Goal: Information Seeking & Learning: Find specific fact

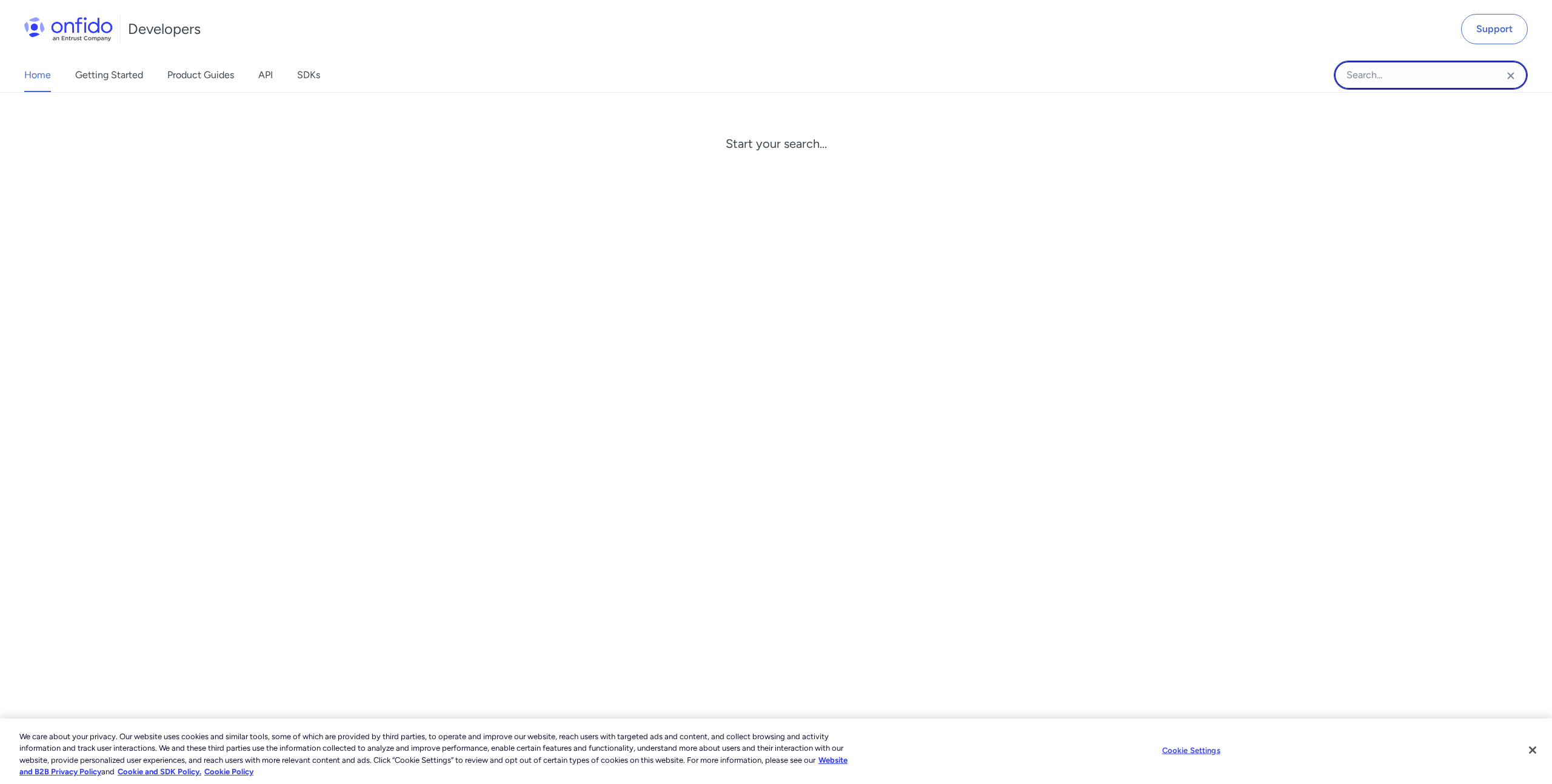
click at [1383, 76] on input "Onfido search input field" at bounding box center [1431, 75] width 194 height 29
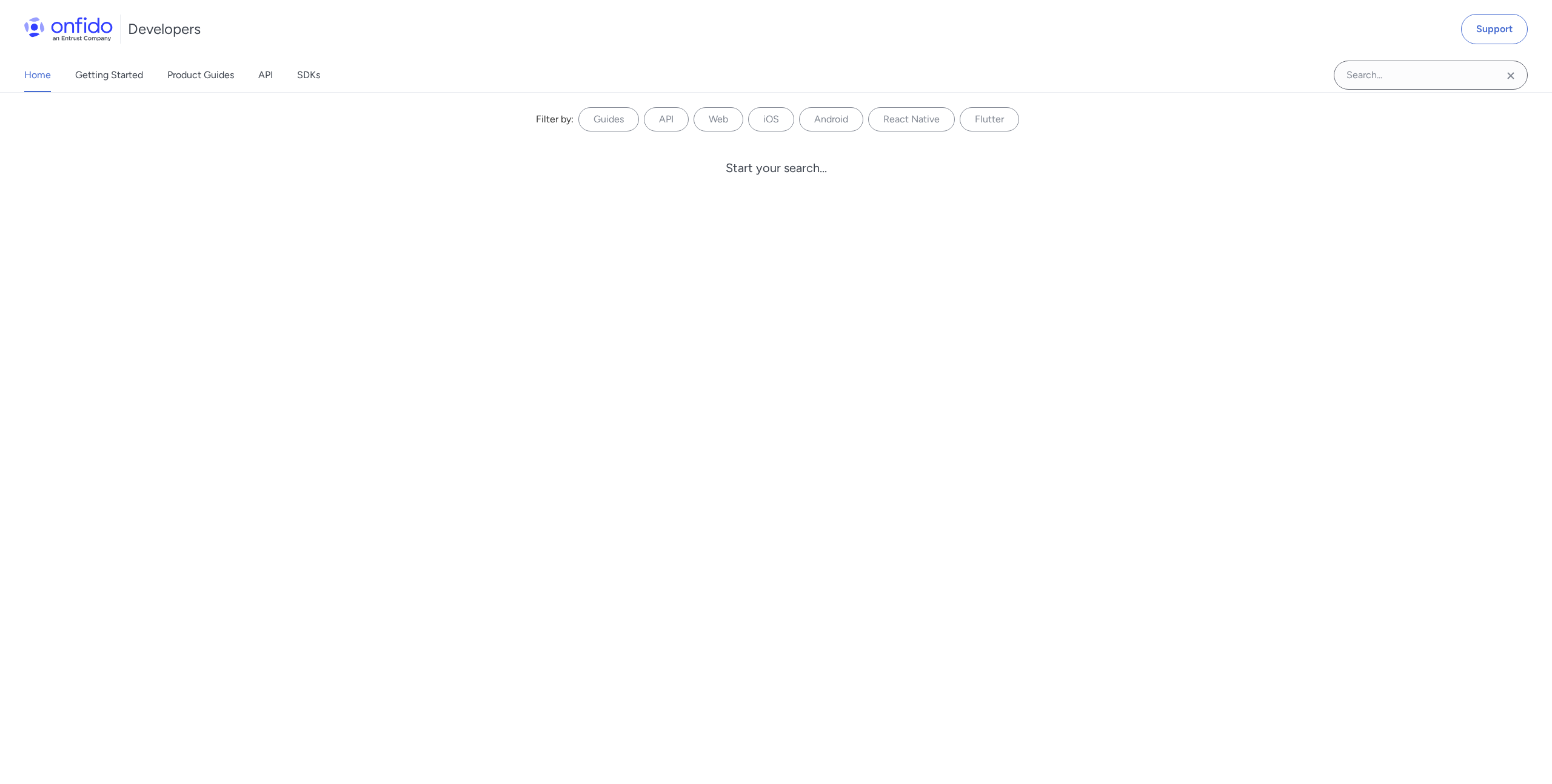
drag, startPoint x: 1457, startPoint y: 58, endPoint x: 1436, endPoint y: 69, distance: 23.7
click at [1457, 58] on div at bounding box center [1431, 75] width 194 height 34
click at [1425, 71] on input "Onfido search input field" at bounding box center [1431, 75] width 194 height 29
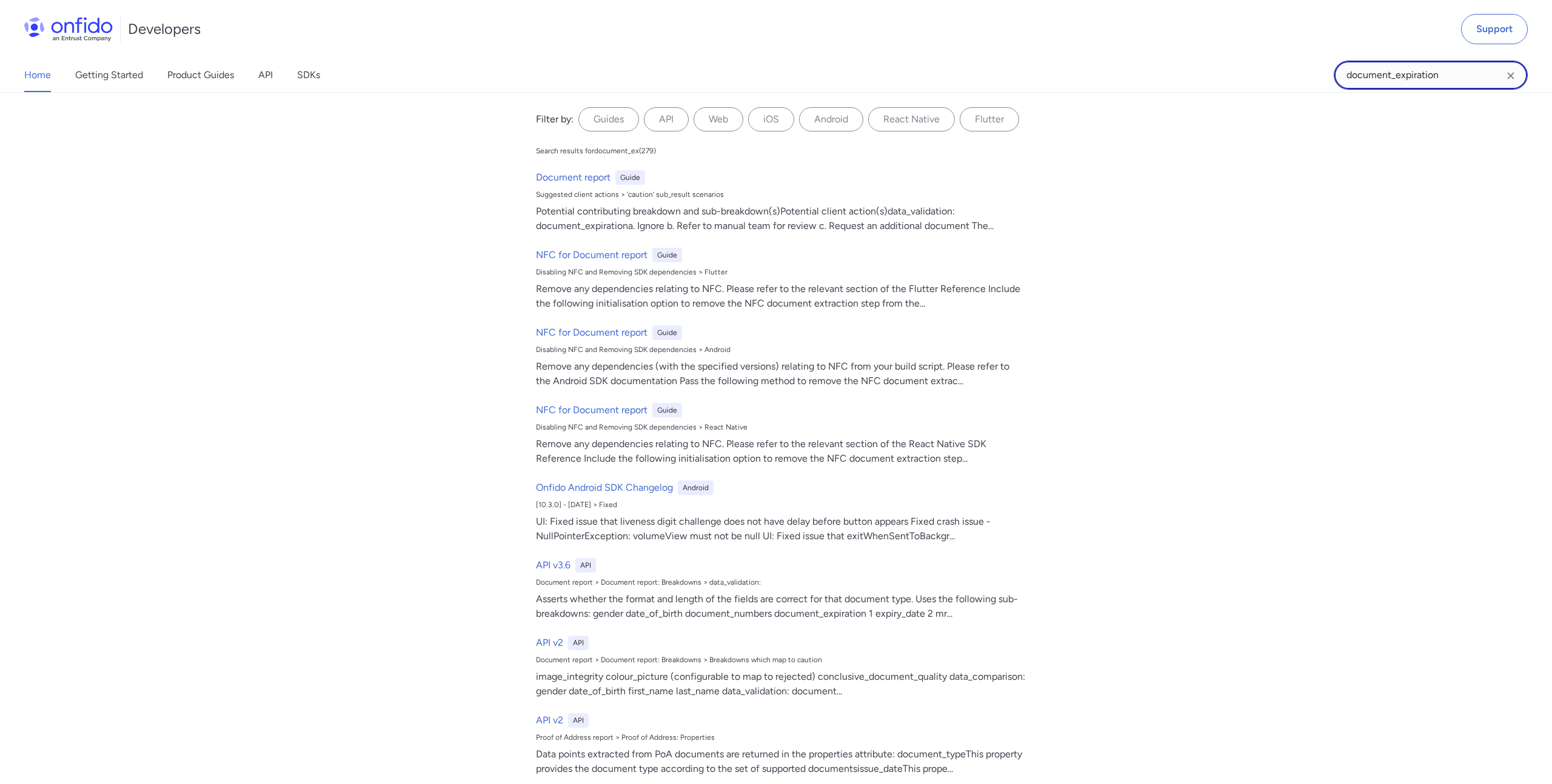
type input "document_expiration"
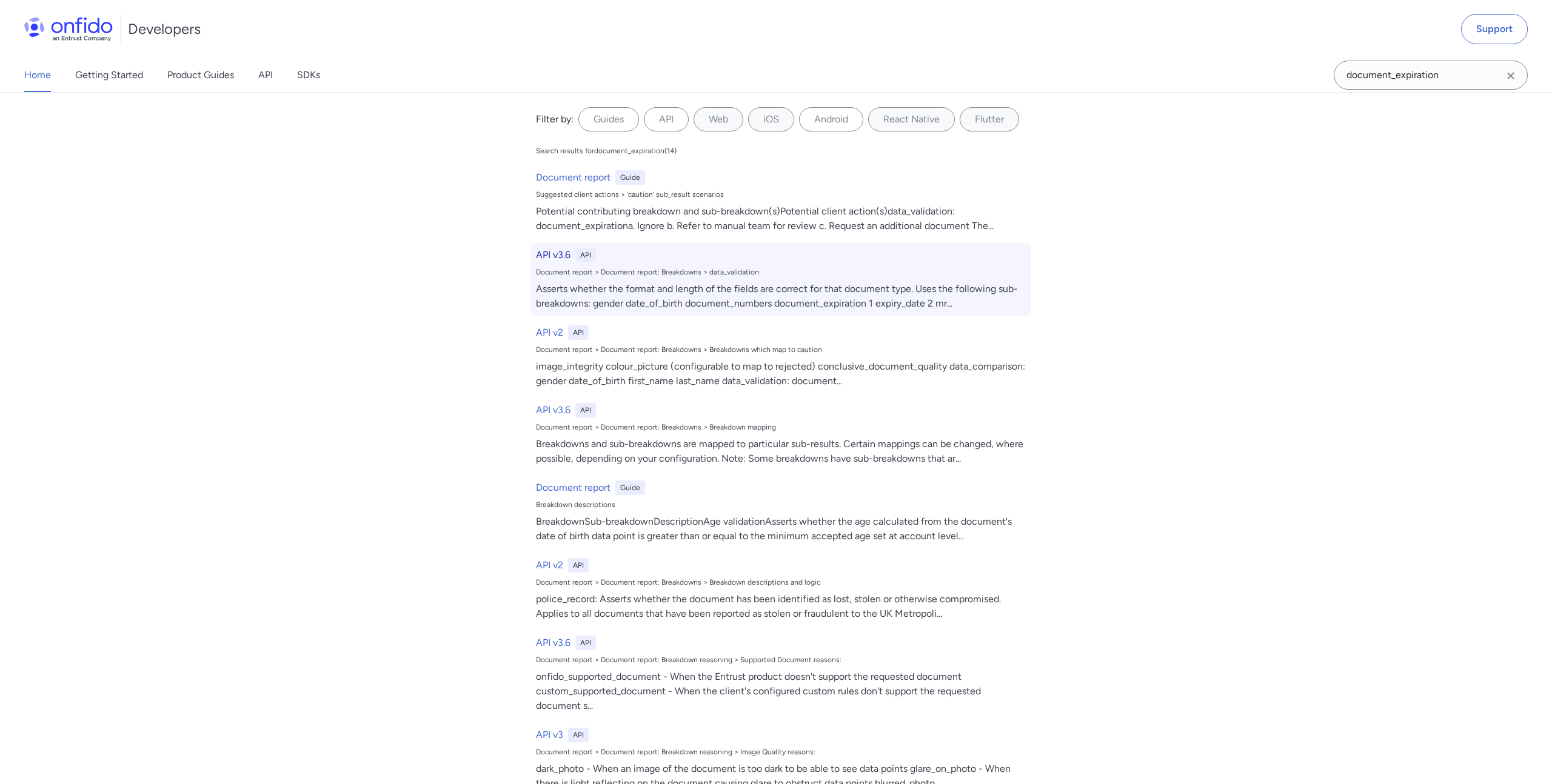
click at [834, 280] on div "API v3.6 API Document report > Document report: Breakdowns > data_validation: A…" at bounding box center [781, 279] width 500 height 72
select select "http"
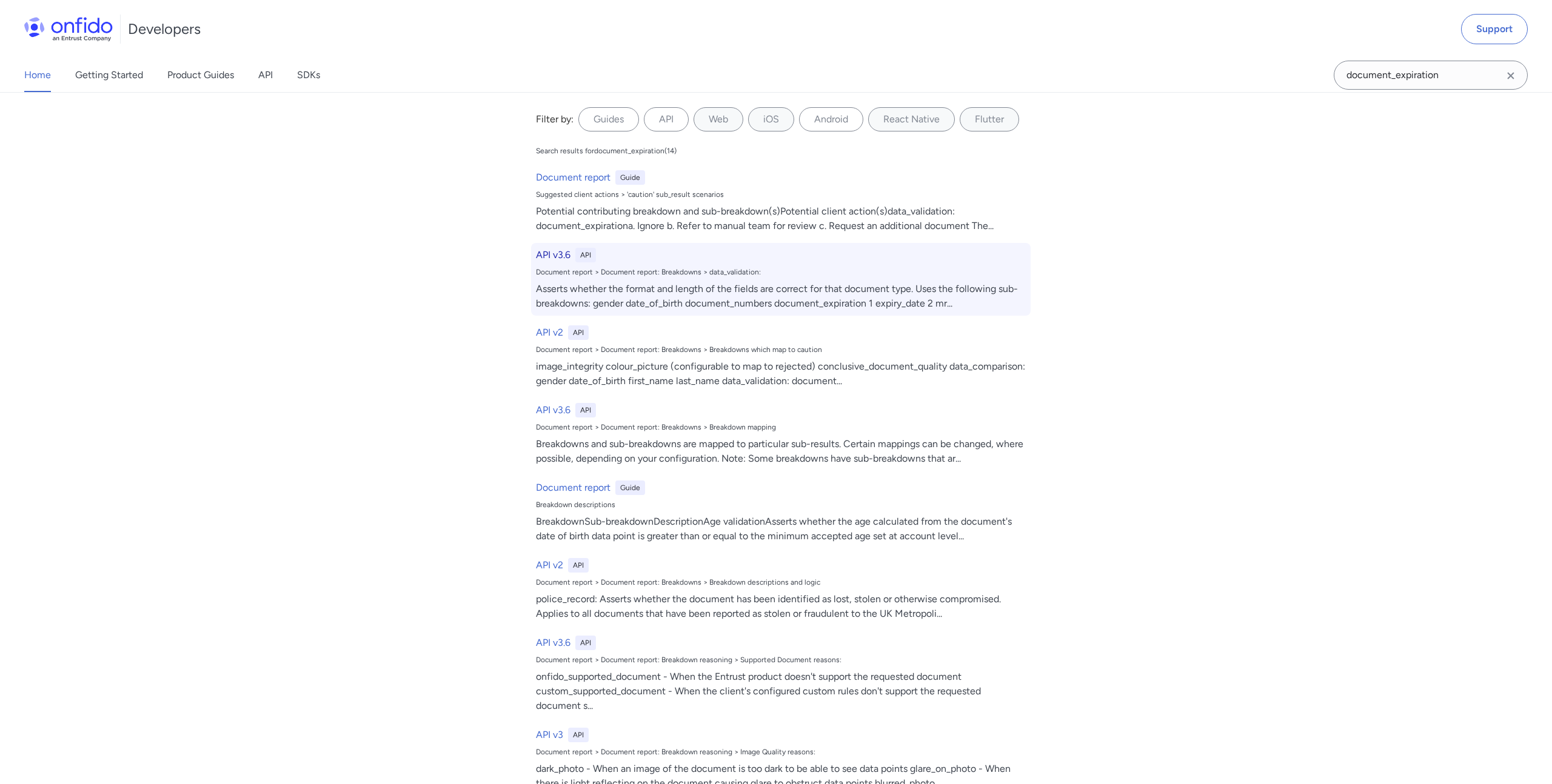
select select "http"
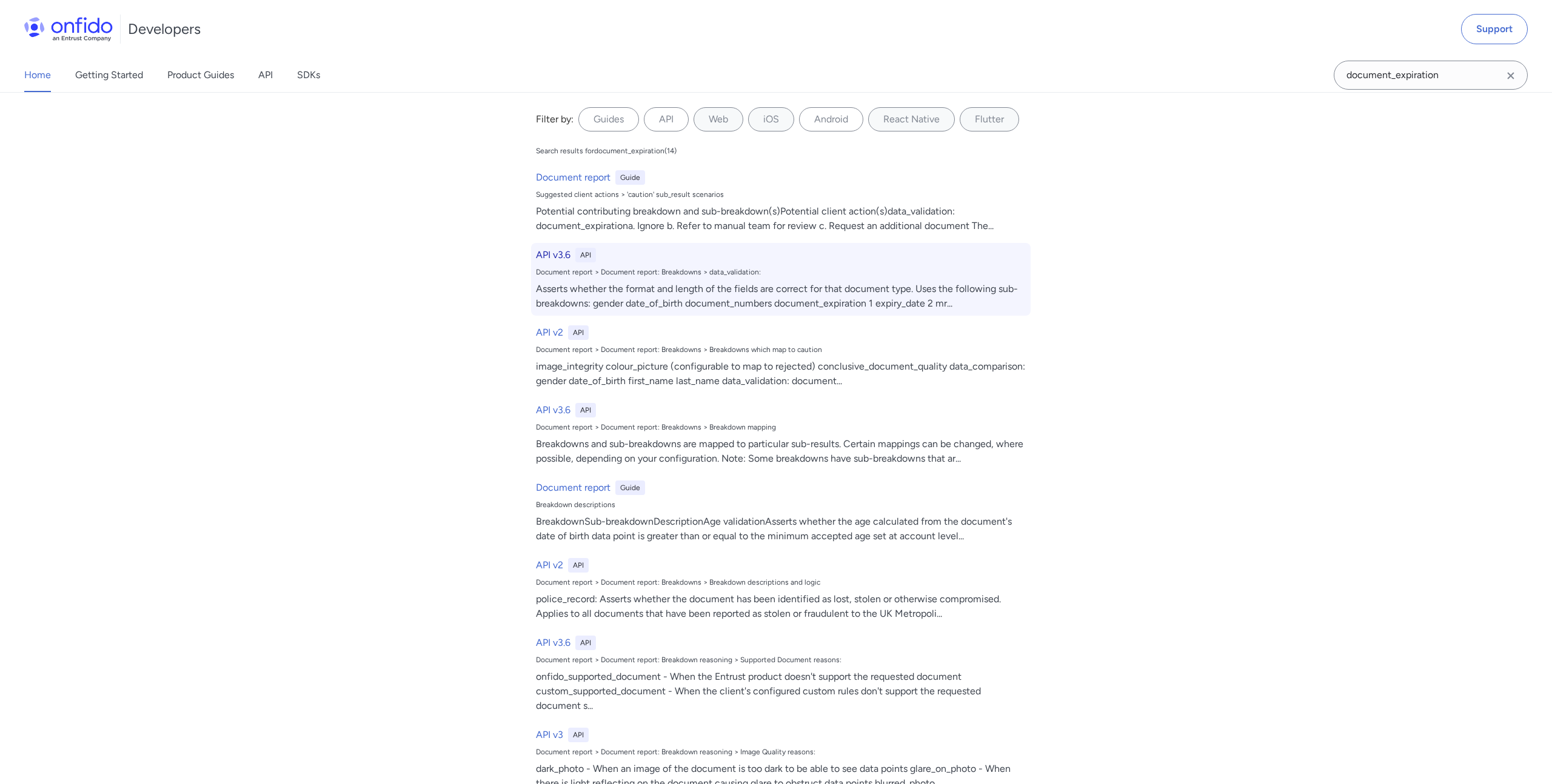
select select "http"
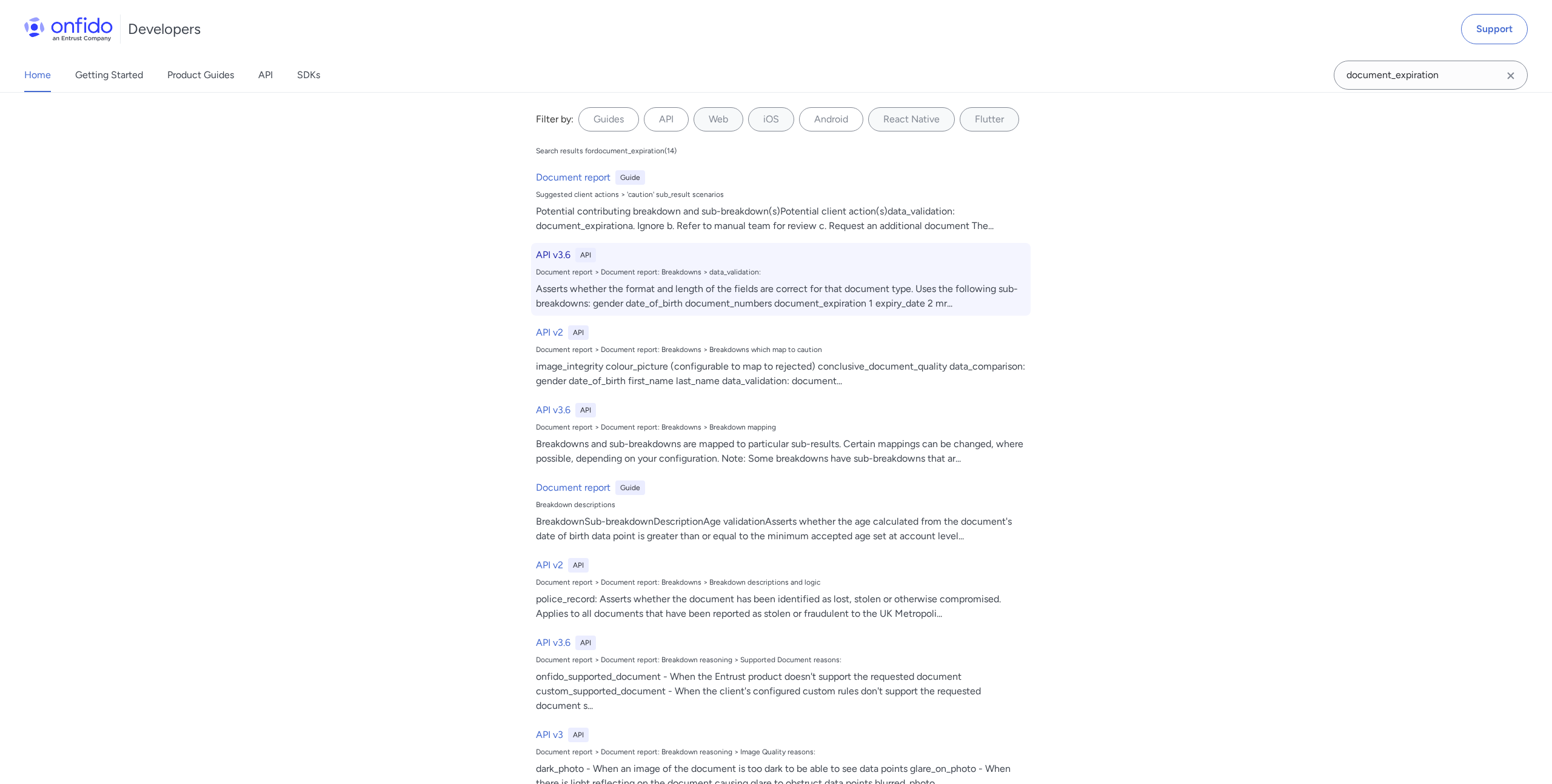
select select "http"
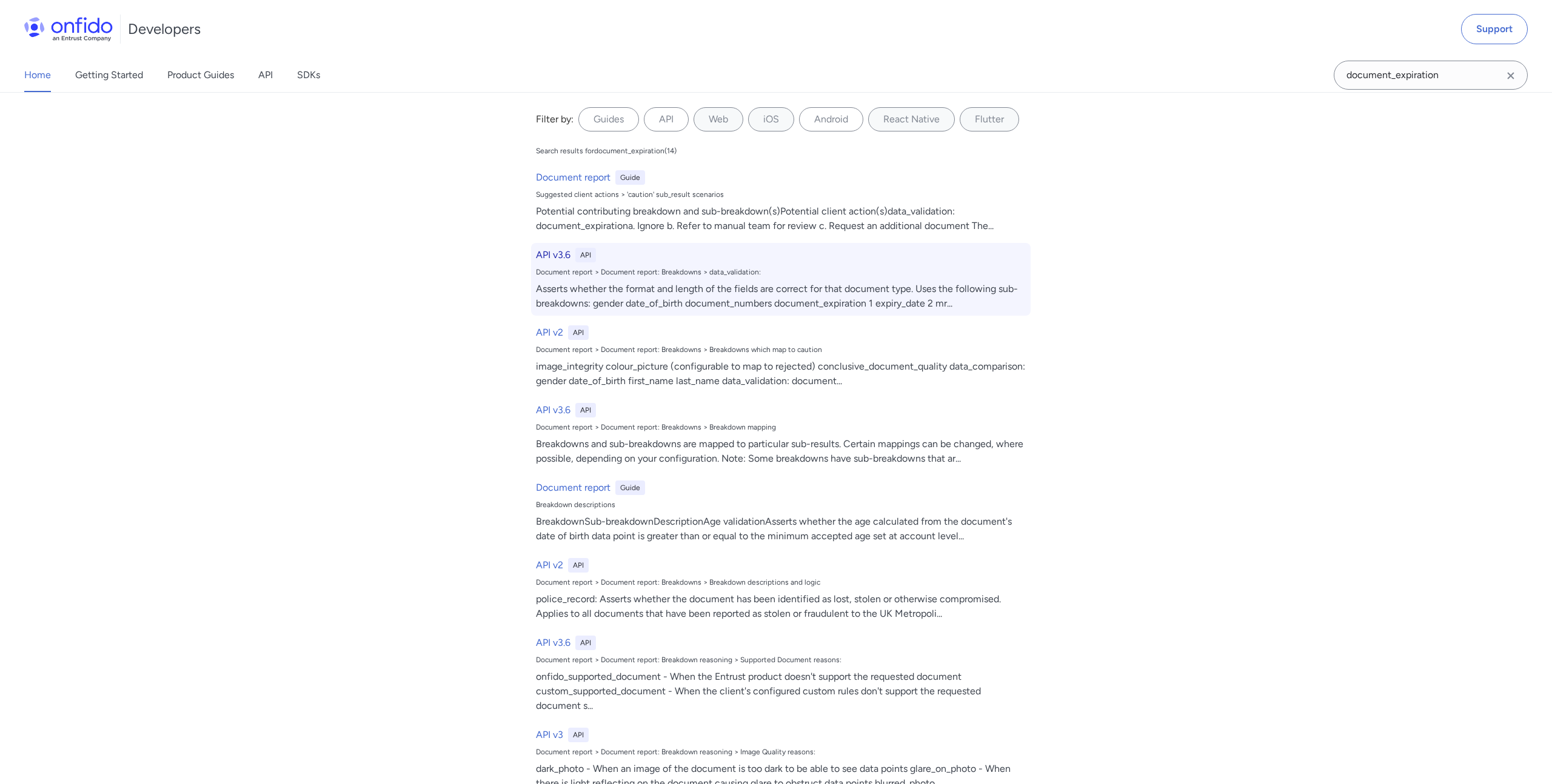
select select "http"
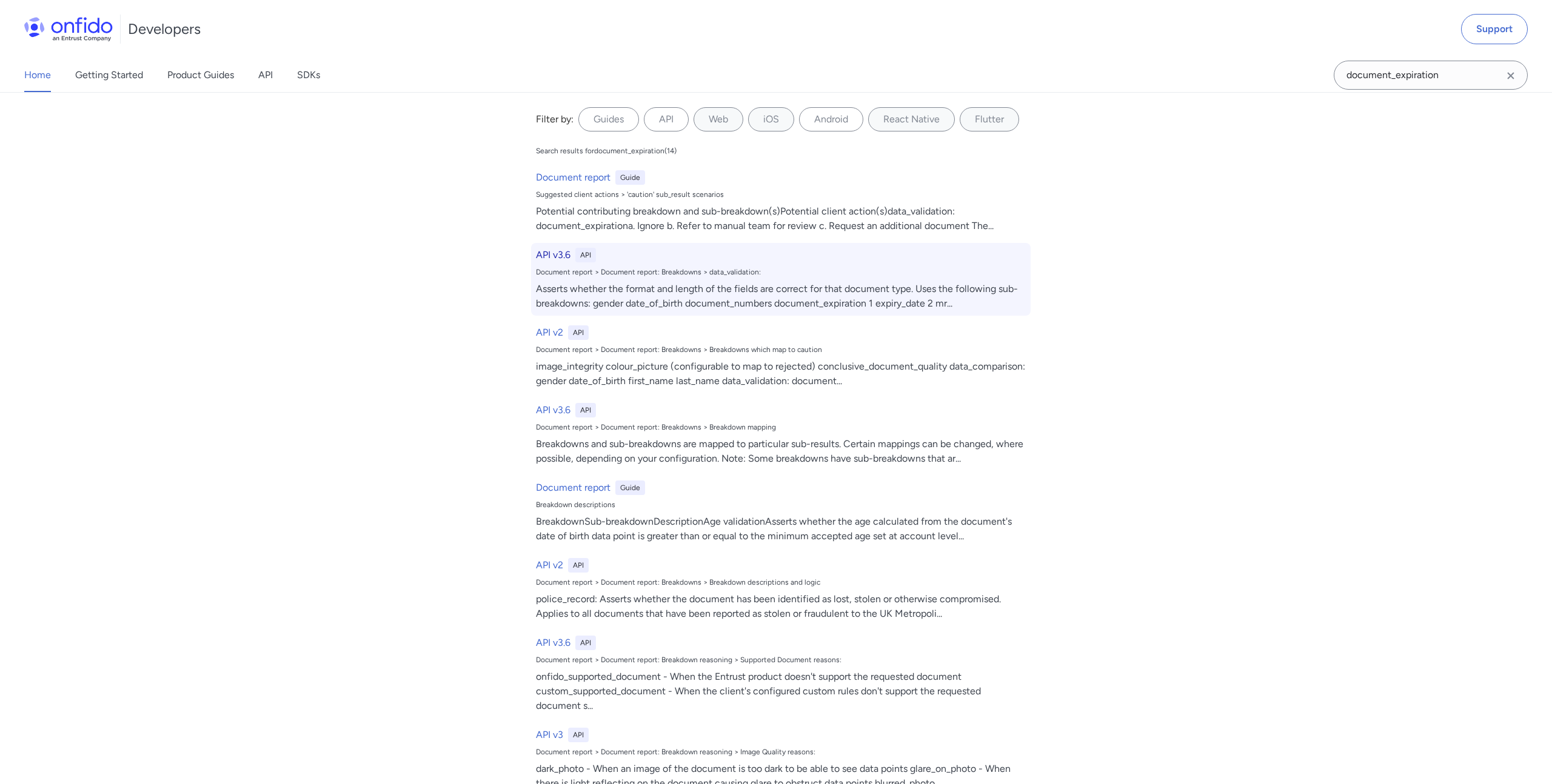
select select "http"
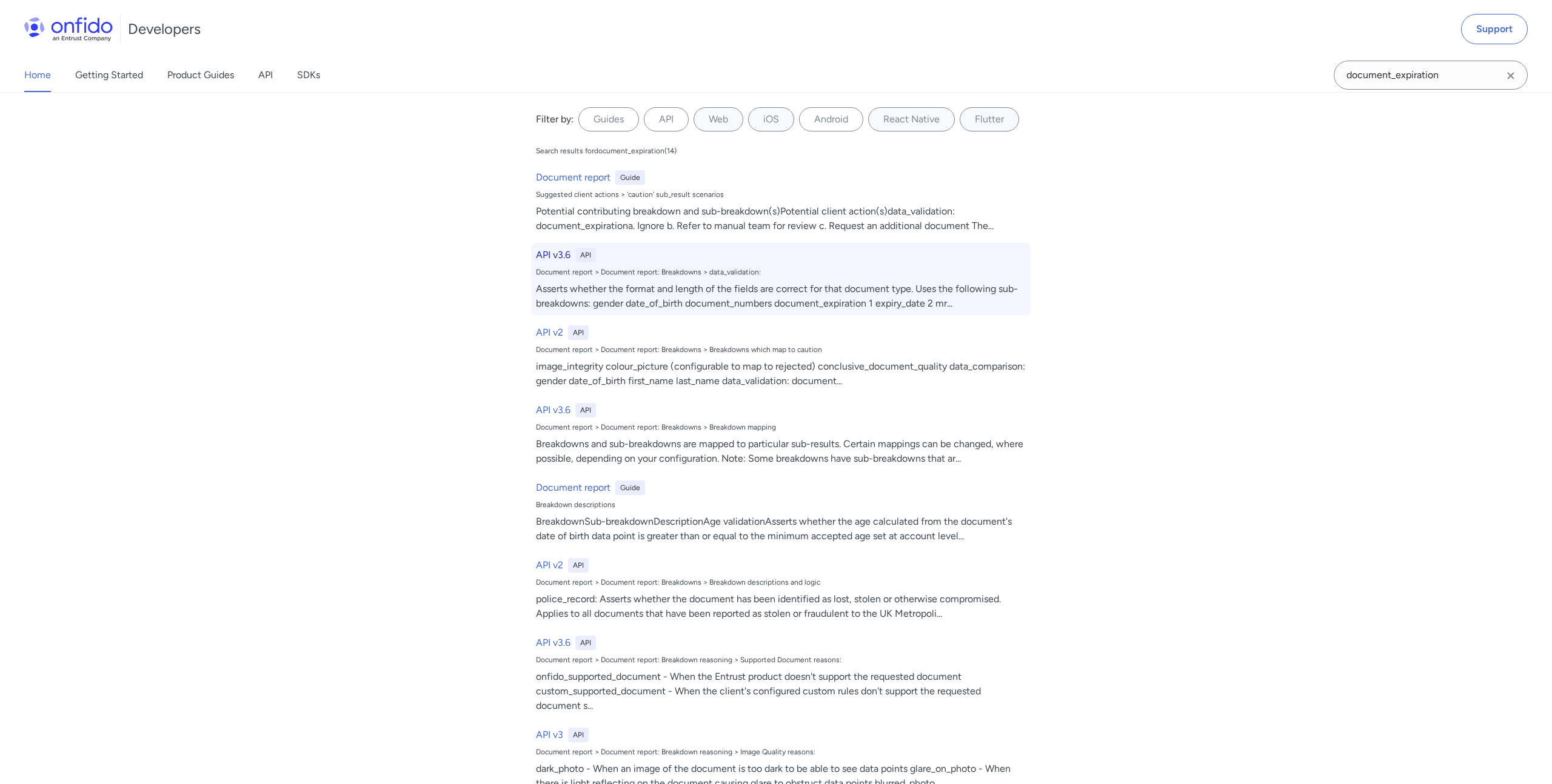
select select "http"
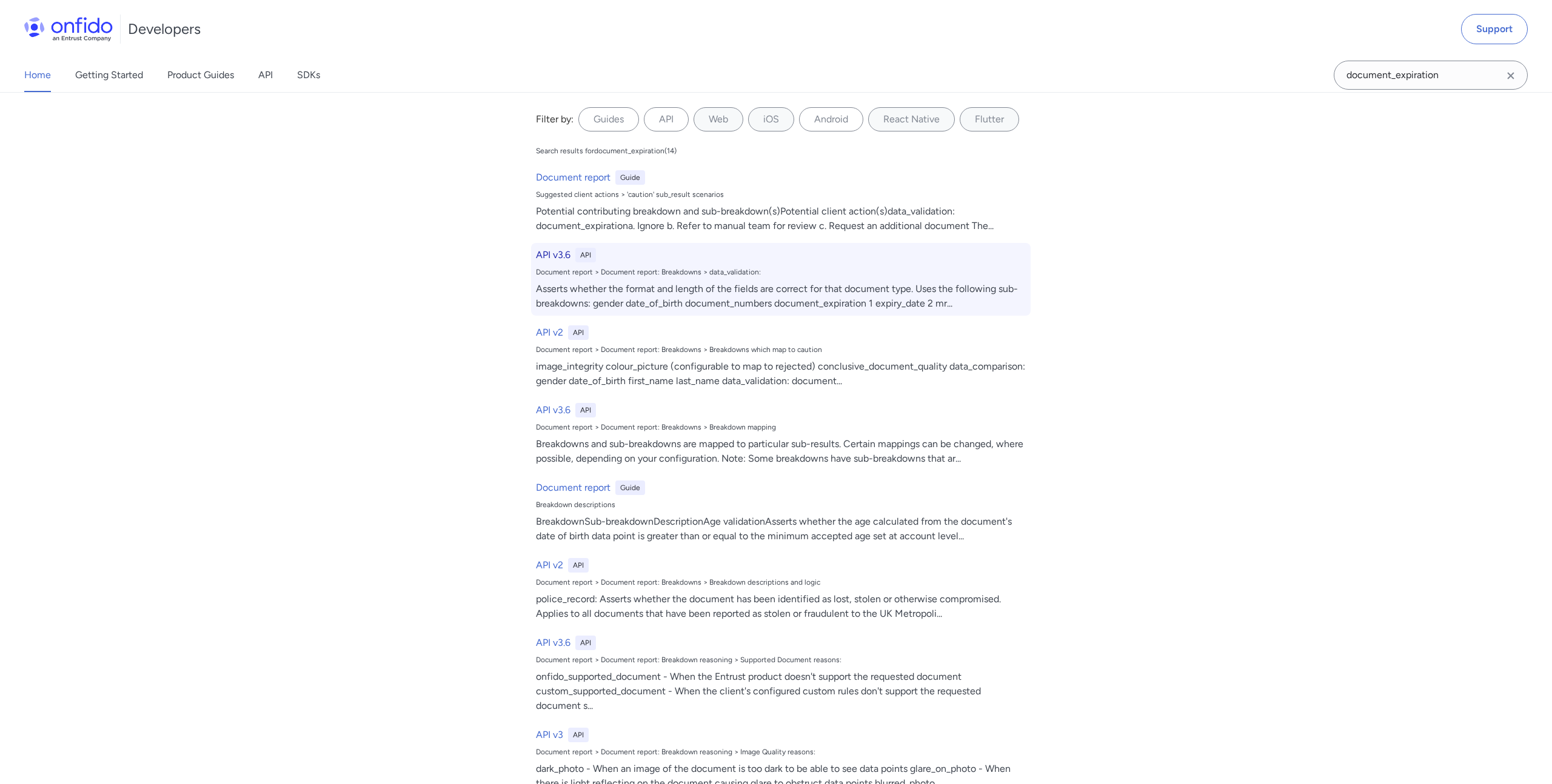
select select "http"
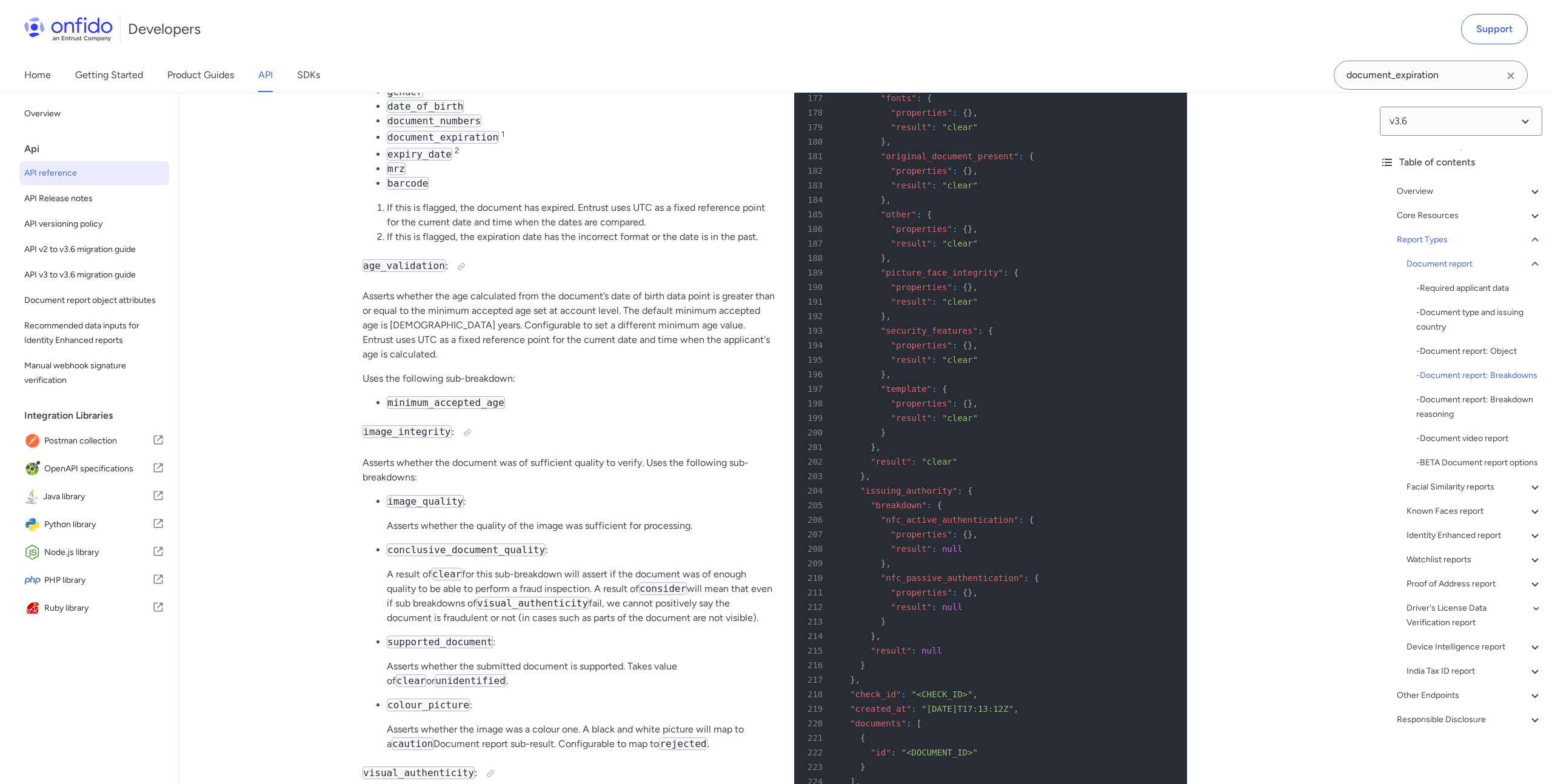
click at [1081, 135] on div "179 "result" : "clear"" at bounding box center [984, 127] width 371 height 14
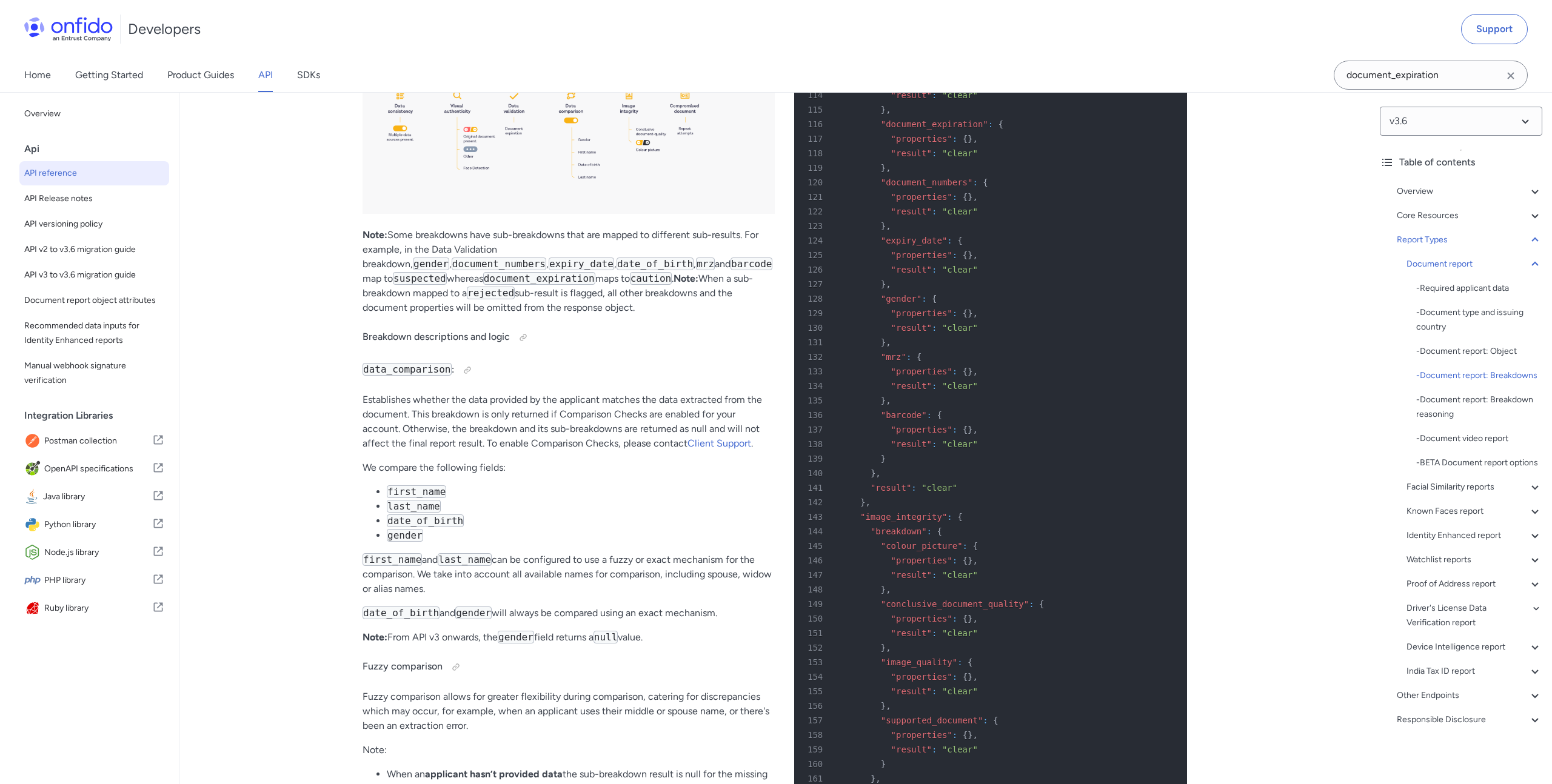
scroll to position [44538, 0]
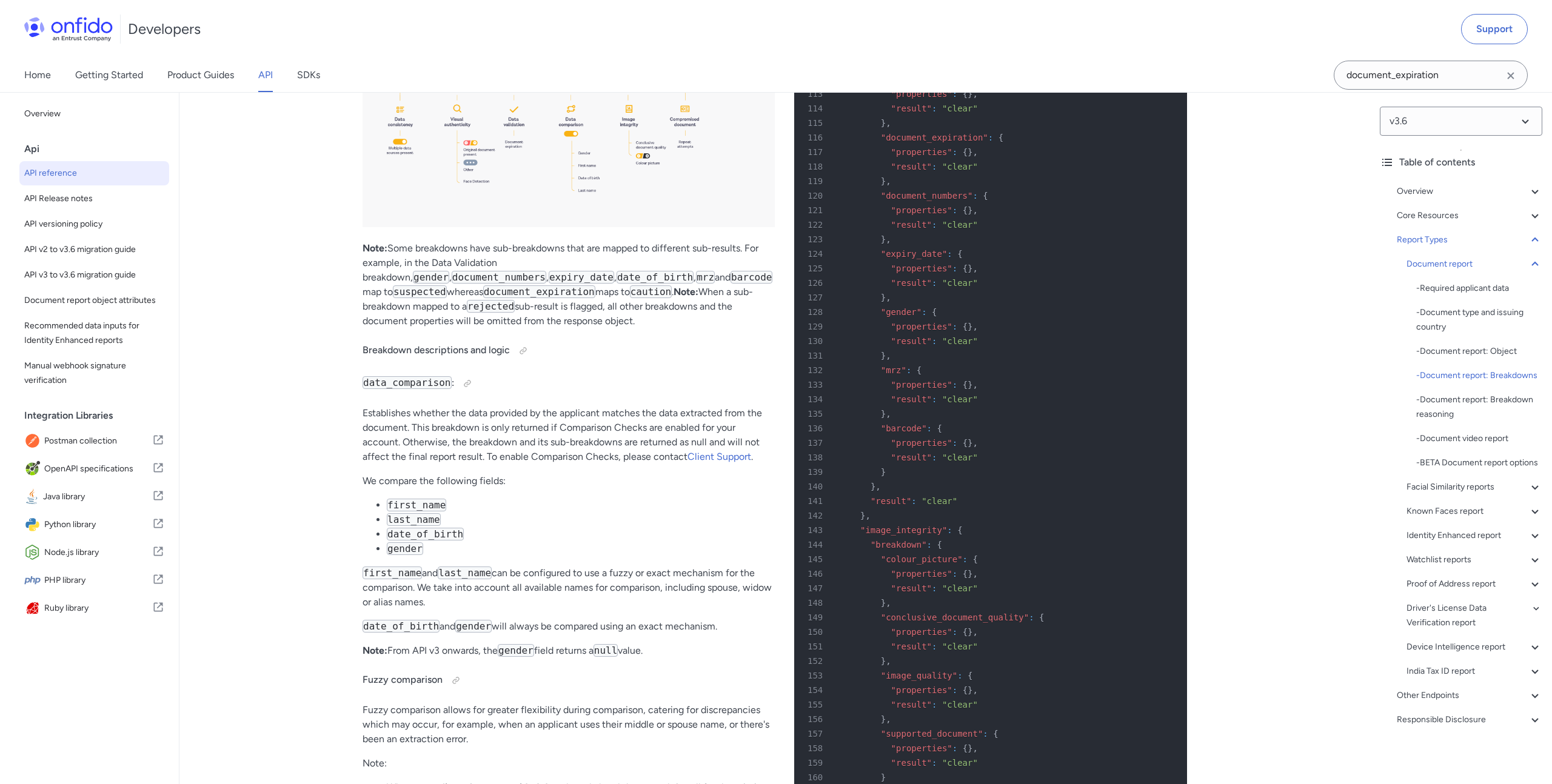
click at [914, 201] on span ""document_numbers"" at bounding box center [926, 195] width 92 height 9
copy span "document_numbers"
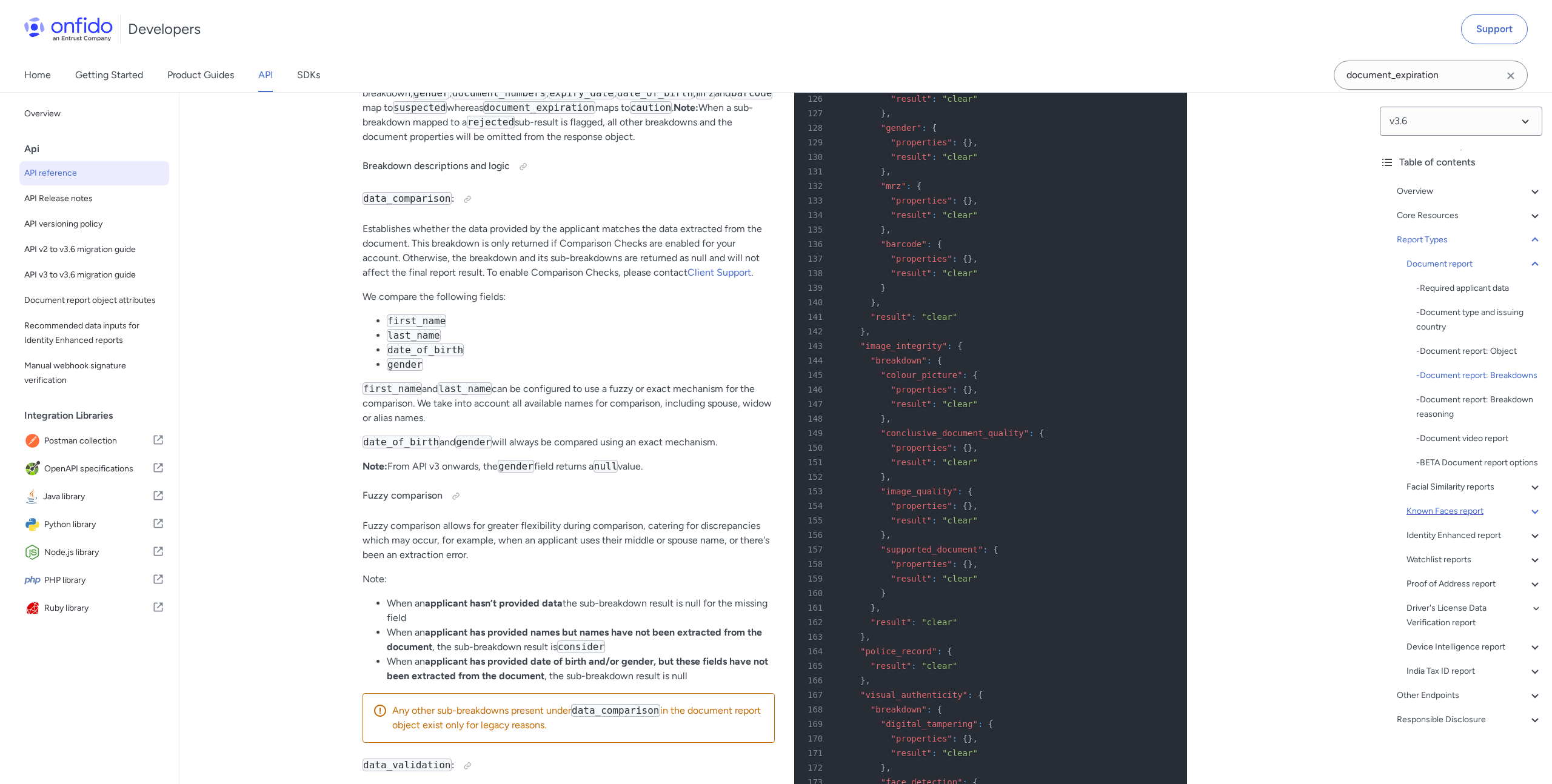
scroll to position [44721, 0]
